Goal: Task Accomplishment & Management: Manage account settings

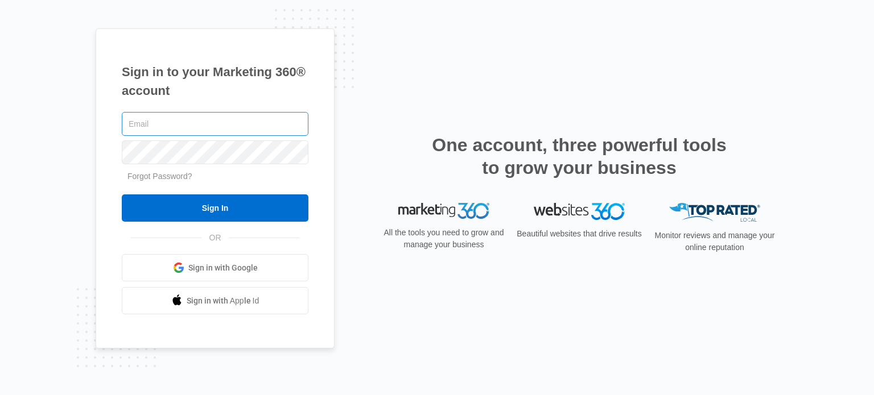
click at [267, 128] on input "text" at bounding box center [215, 124] width 187 height 24
click at [186, 129] on input "text" at bounding box center [215, 124] width 187 height 24
type input "[EMAIL_ADDRESS][DOMAIN_NAME]"
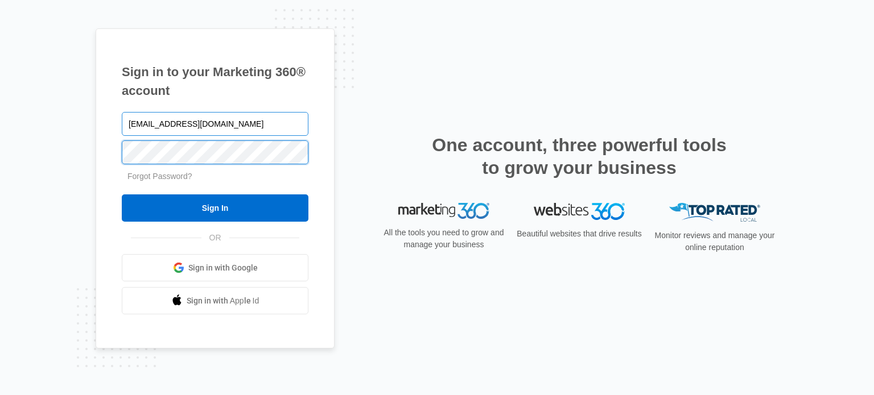
click at [122, 195] on input "Sign In" at bounding box center [215, 208] width 187 height 27
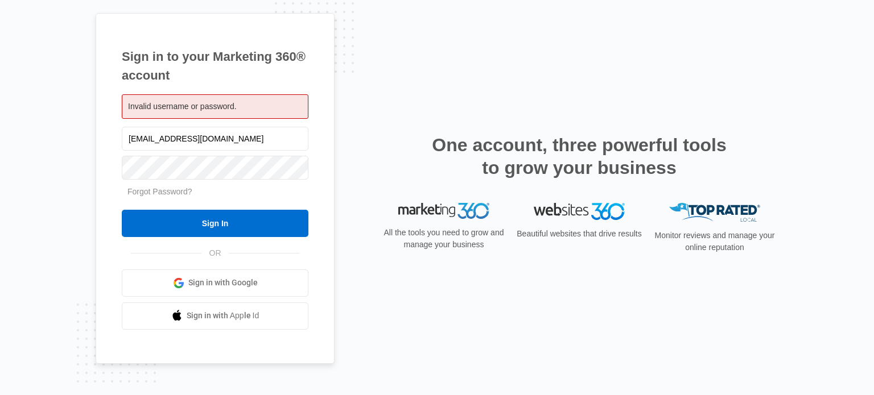
click at [232, 189] on div "Forgot Password?" at bounding box center [215, 192] width 187 height 12
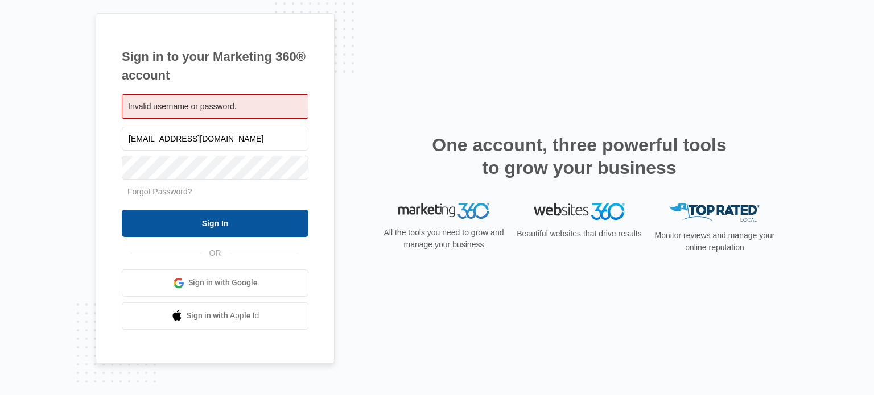
click at [228, 214] on input "Sign In" at bounding box center [215, 223] width 187 height 27
click at [230, 236] on input "Sign In" at bounding box center [215, 223] width 187 height 27
click at [225, 234] on input "Sign In" at bounding box center [215, 223] width 187 height 27
